Goal: Find specific fact: Find specific fact

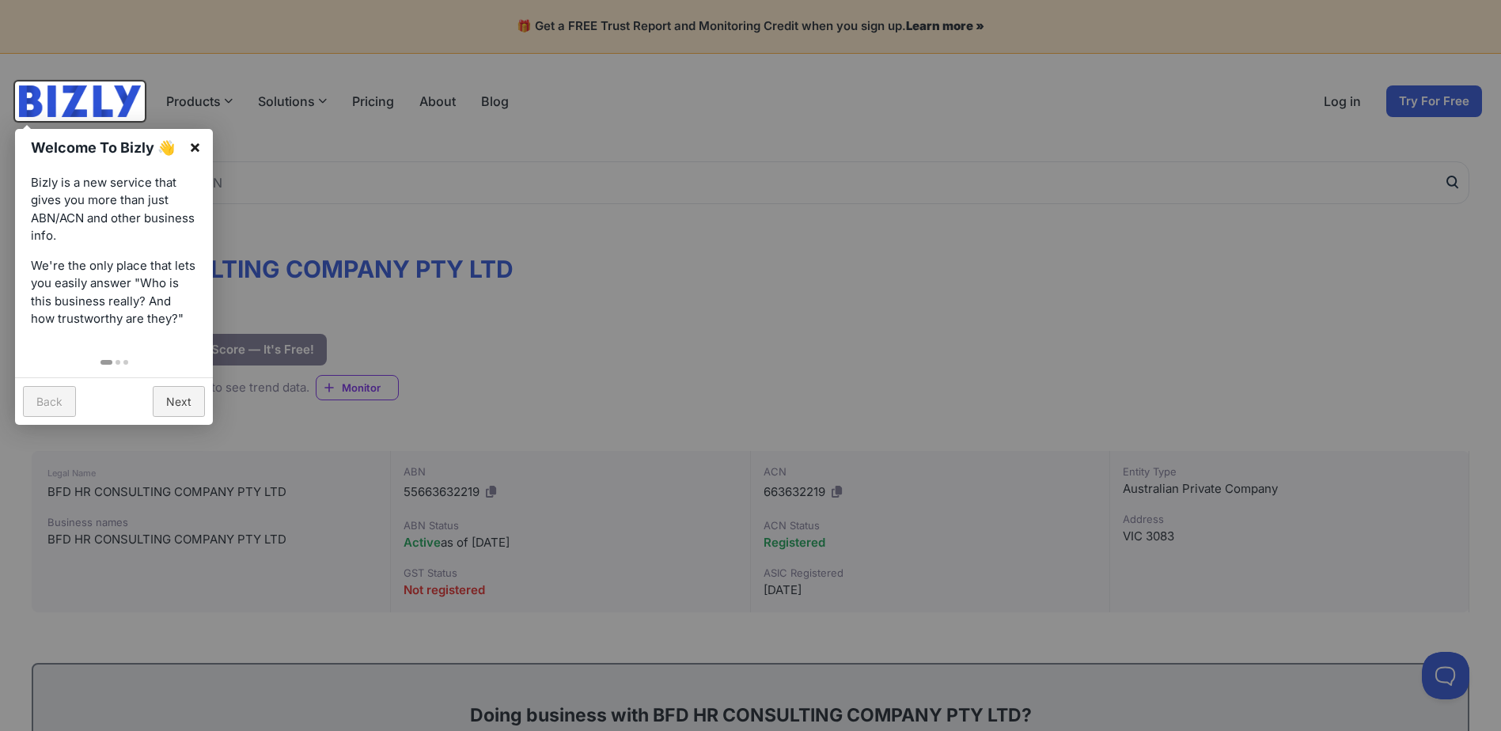
click at [197, 143] on link "×" at bounding box center [195, 147] width 36 height 36
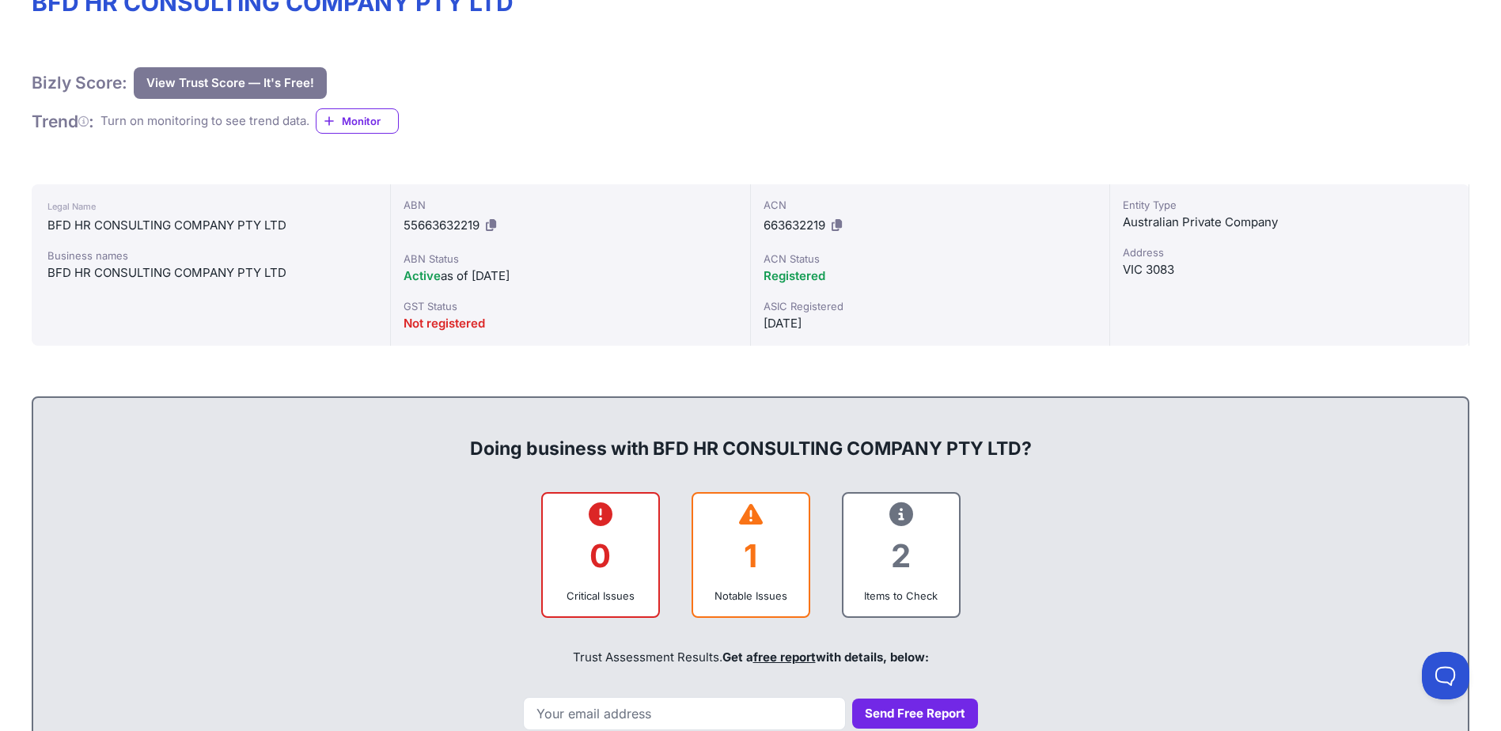
scroll to position [253, 0]
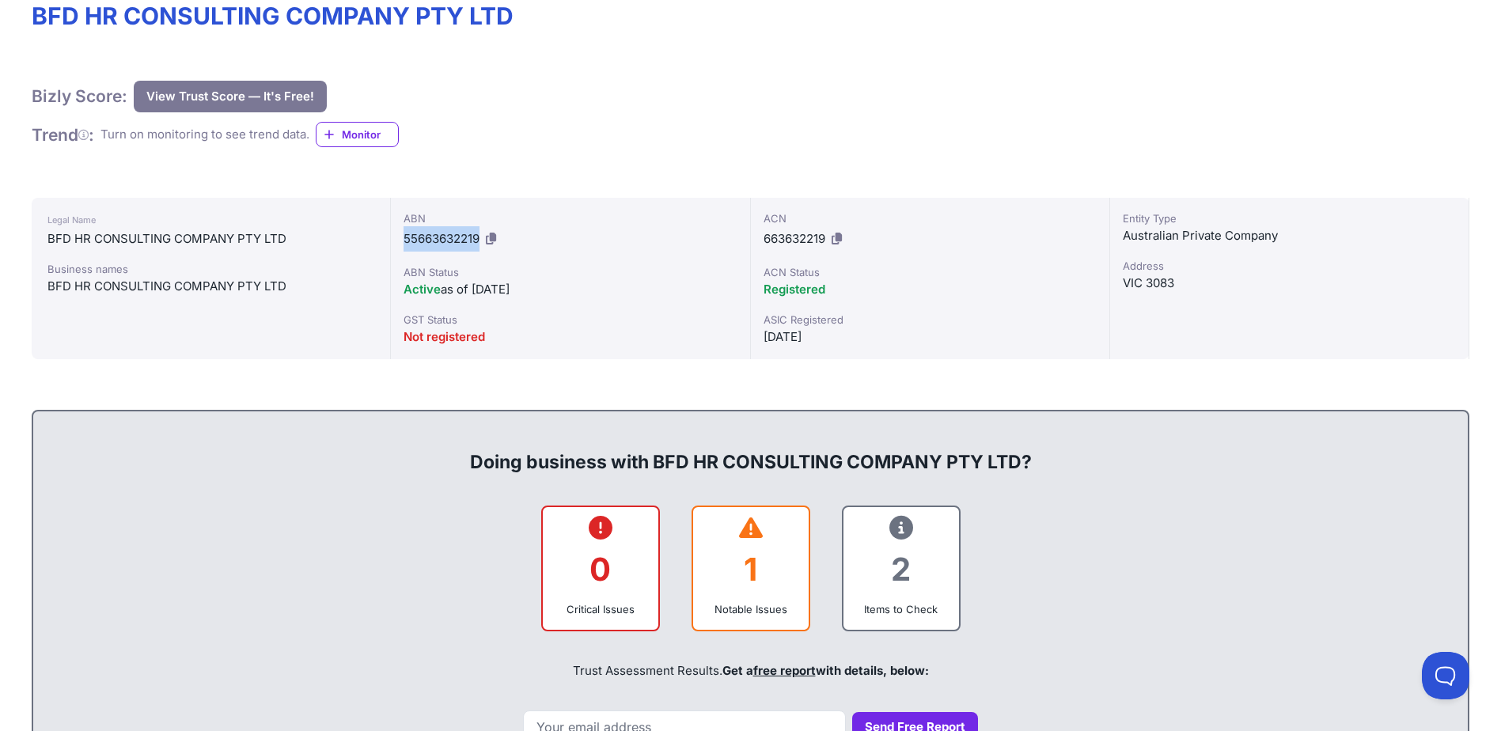
drag, startPoint x: 403, startPoint y: 237, endPoint x: 478, endPoint y: 233, distance: 75.3
click at [478, 233] on div "ABN 55663632219 ABN Status Active as of [DATE] GST Status Not registered" at bounding box center [570, 278] width 359 height 161
drag, startPoint x: 478, startPoint y: 233, endPoint x: 446, endPoint y: 237, distance: 31.9
copy span "55663632219"
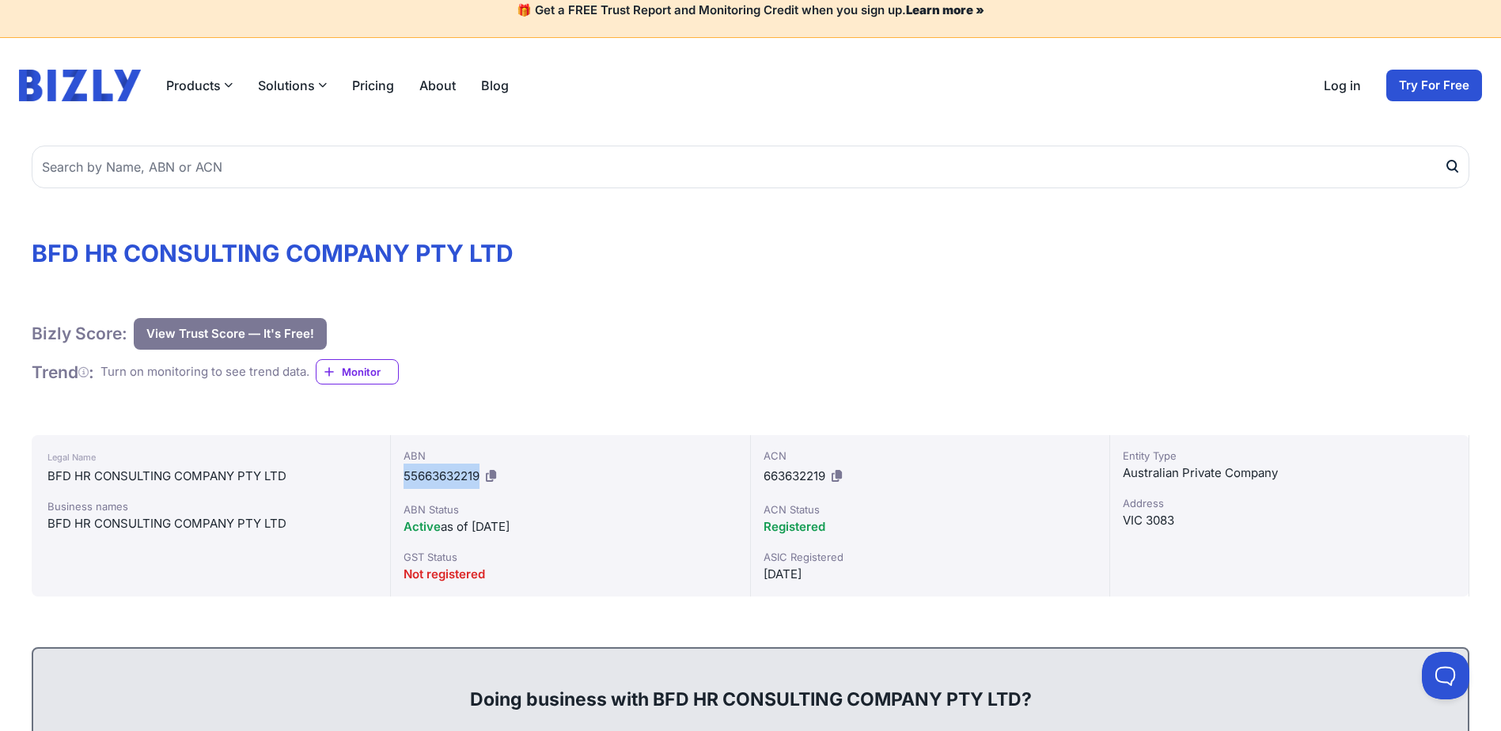
scroll to position [0, 0]
